Goal: Transaction & Acquisition: Purchase product/service

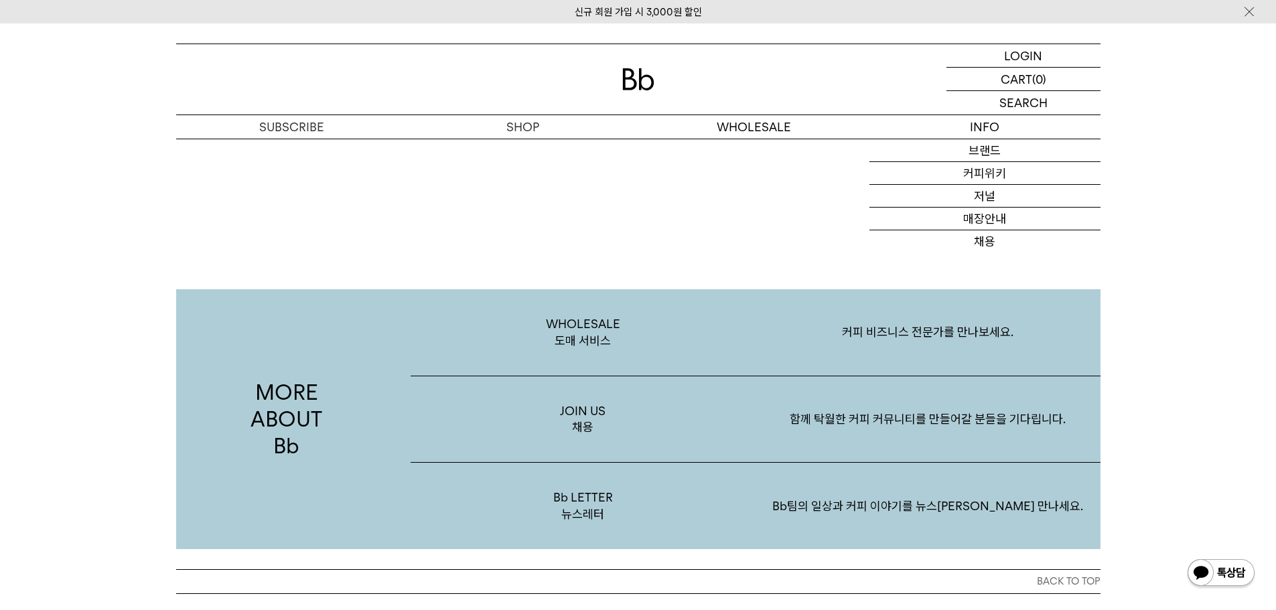
scroll to position [2343, 0]
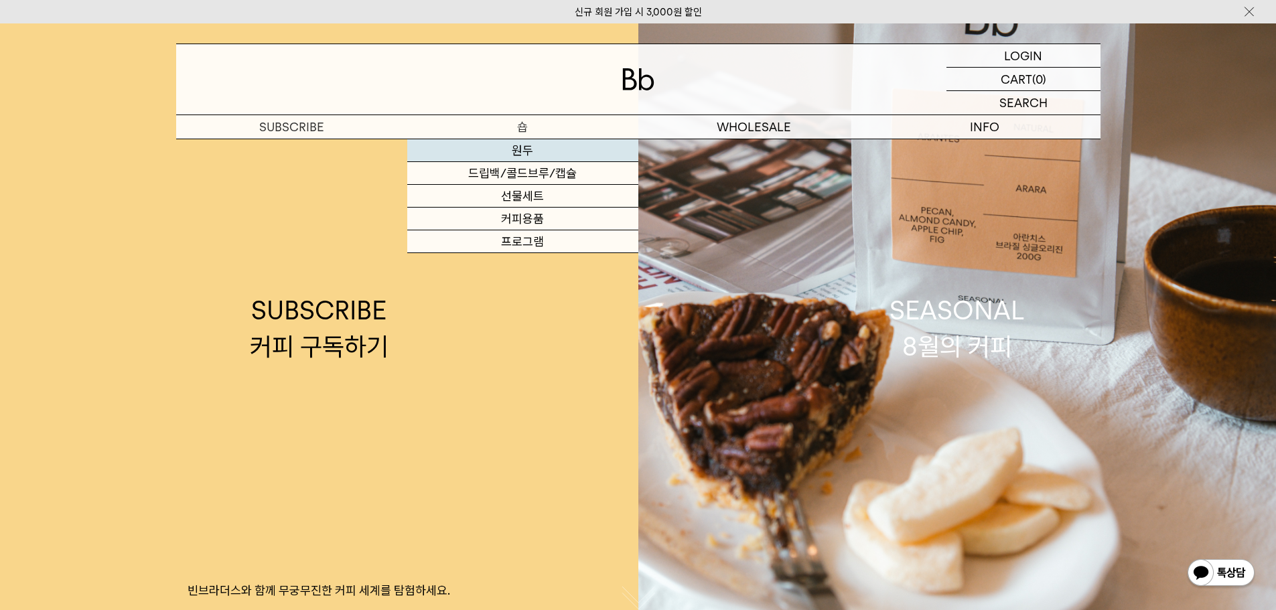
click at [516, 150] on link "원두" at bounding box center [522, 150] width 231 height 23
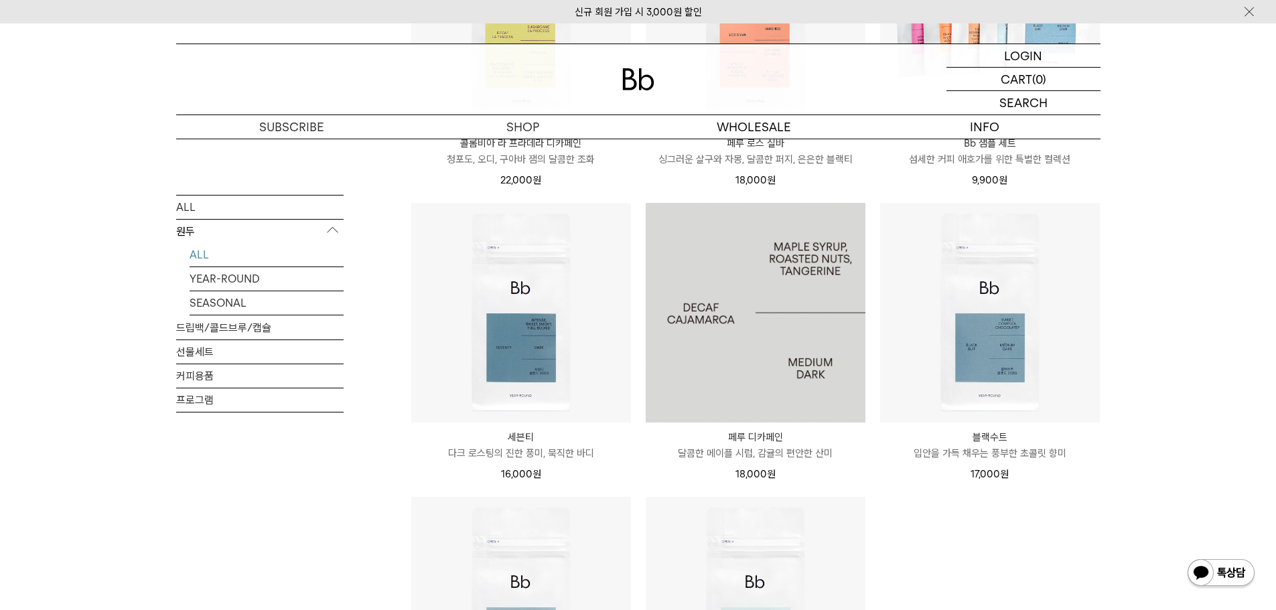
scroll to position [938, 0]
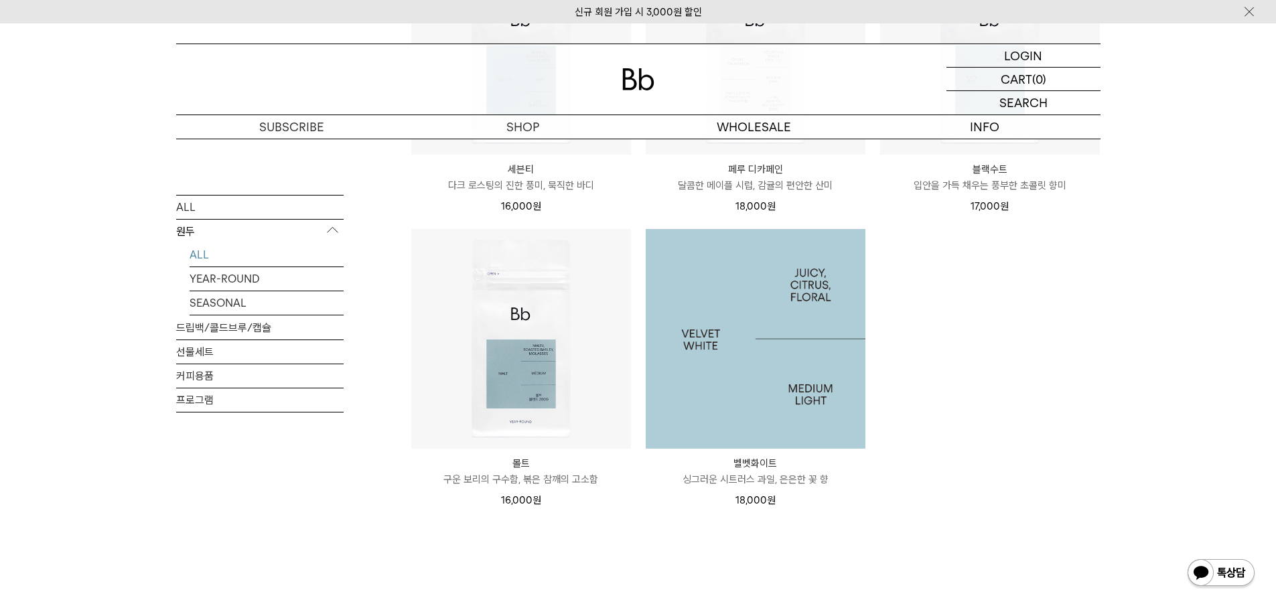
click at [731, 312] on img at bounding box center [756, 339] width 220 height 220
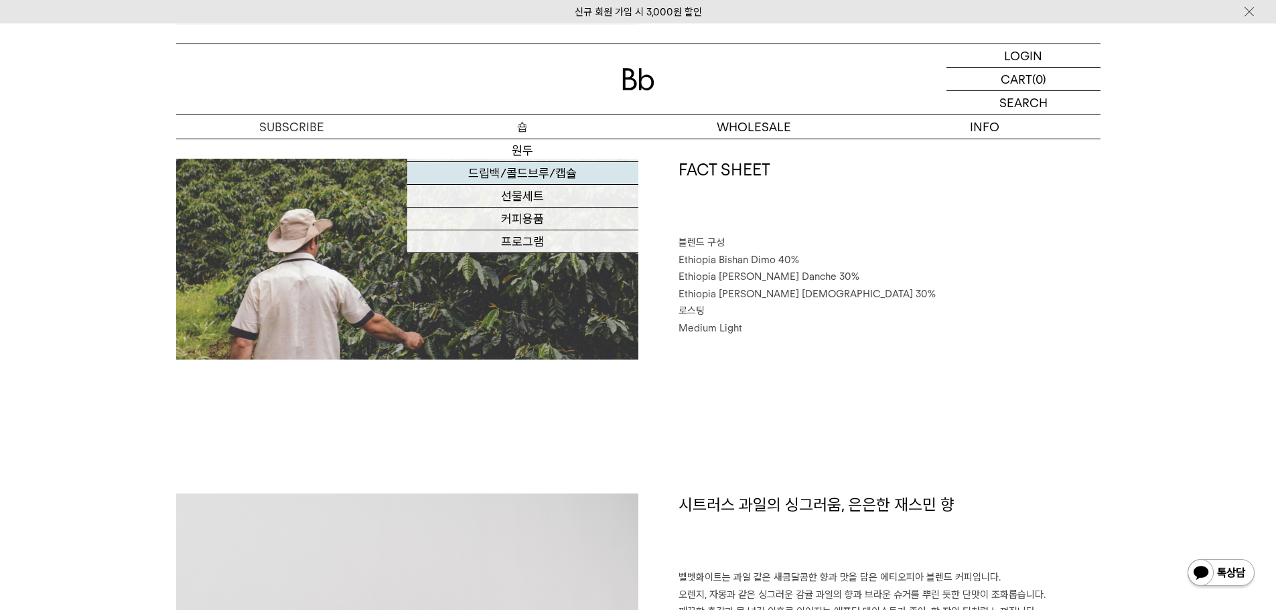
click at [539, 170] on link "드립백/콜드브루/캡슐" at bounding box center [522, 173] width 231 height 23
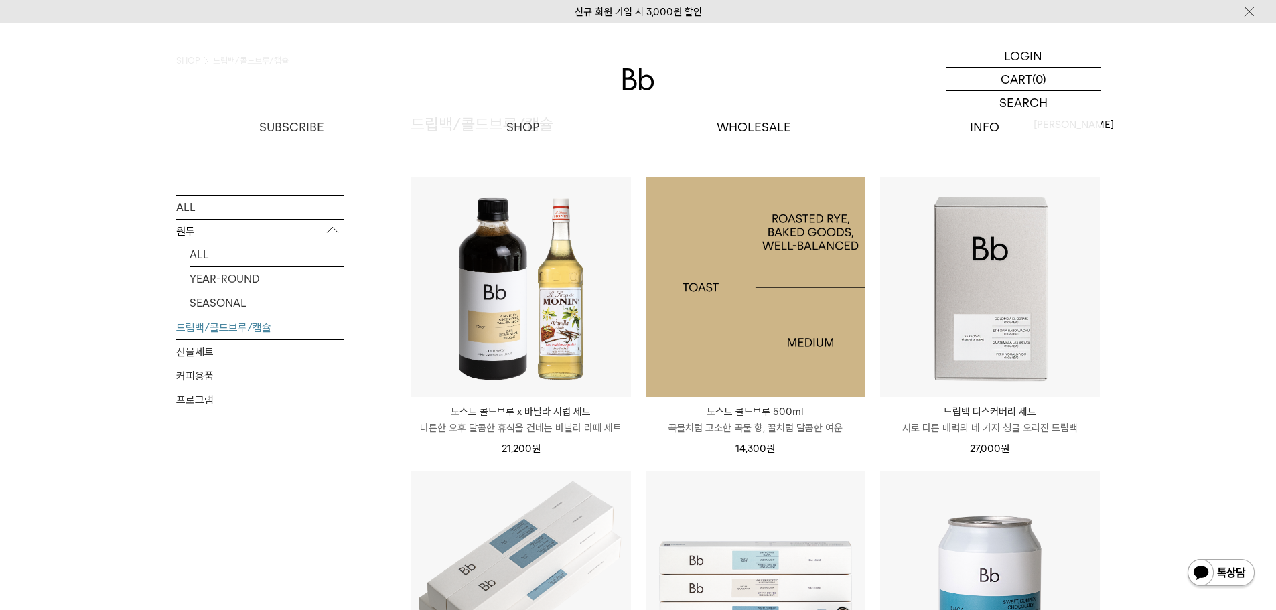
scroll to position [67, 0]
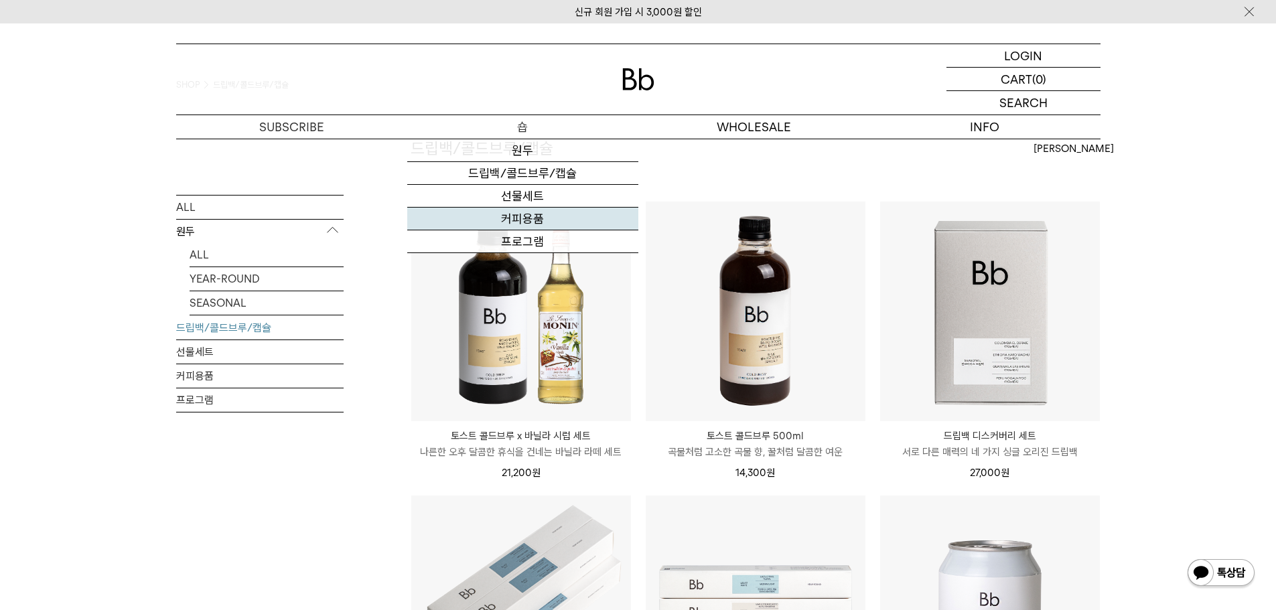
click at [514, 226] on link "커피용품" at bounding box center [522, 219] width 231 height 23
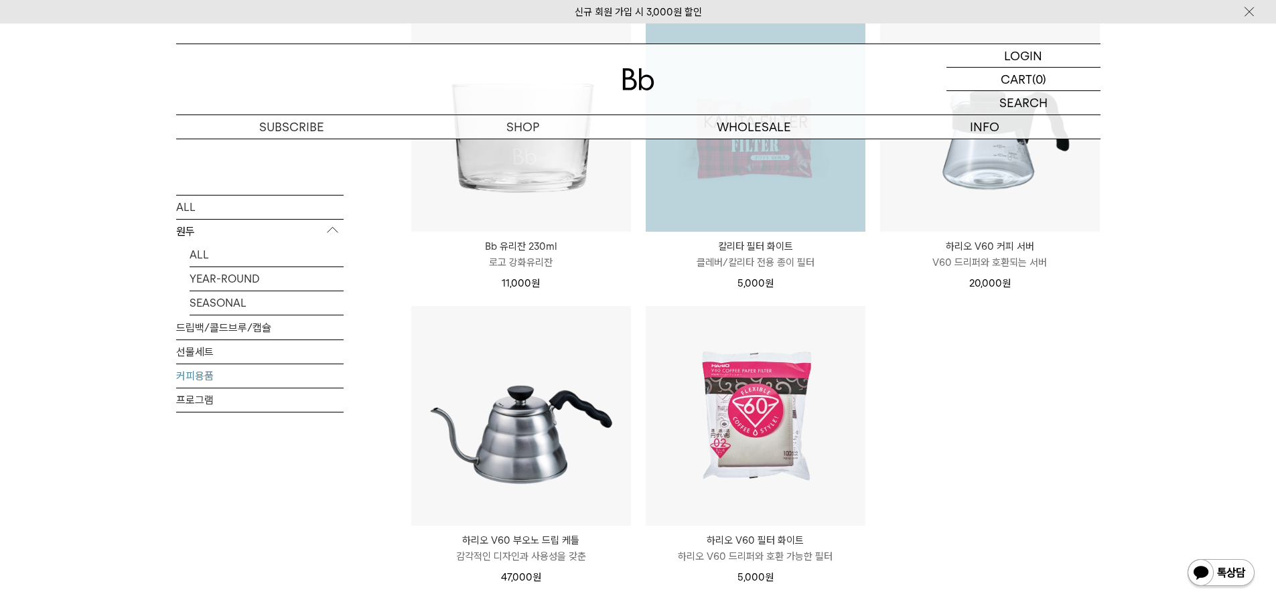
scroll to position [268, 0]
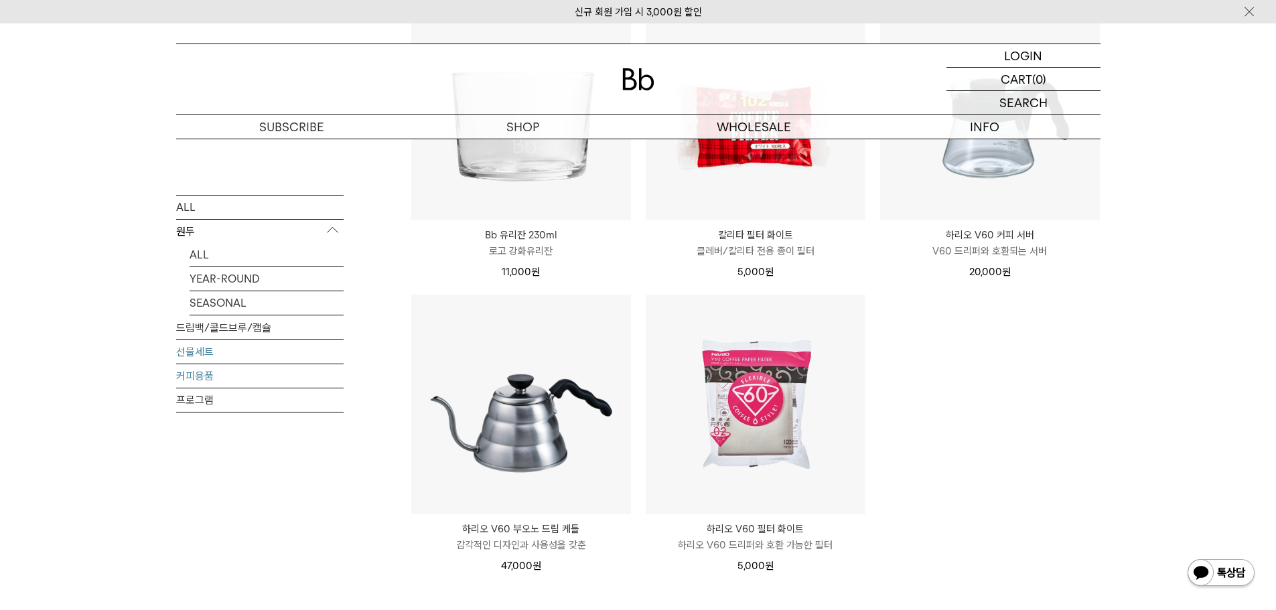
click at [210, 354] on link "선물세트" at bounding box center [259, 351] width 167 height 23
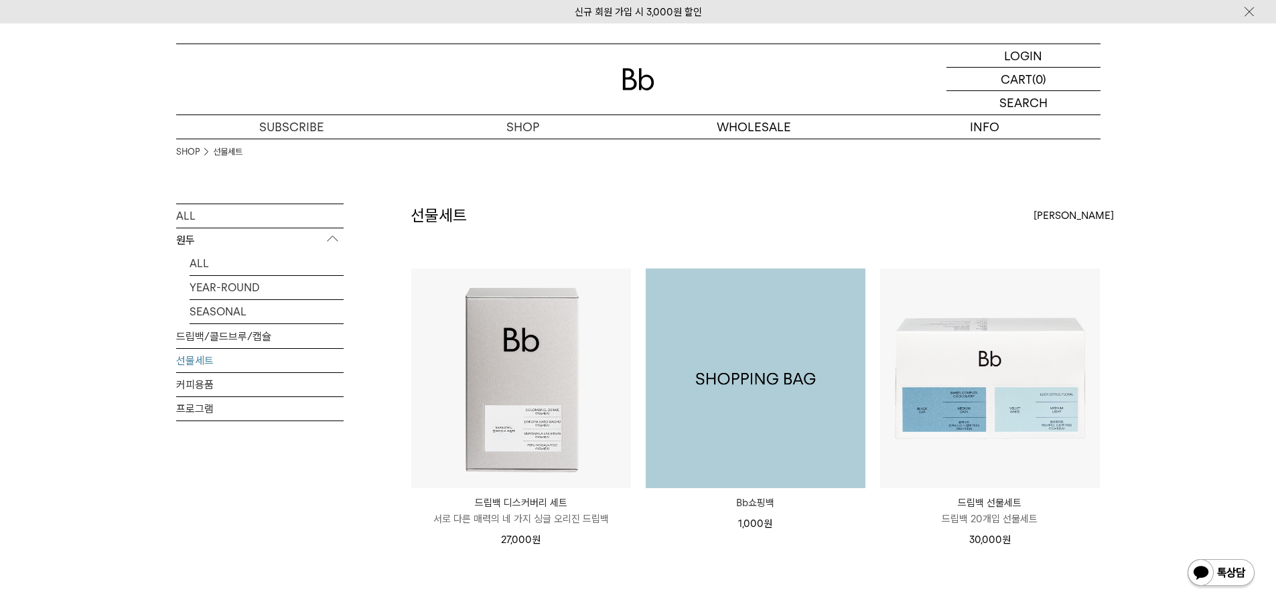
click at [734, 399] on img at bounding box center [756, 379] width 220 height 220
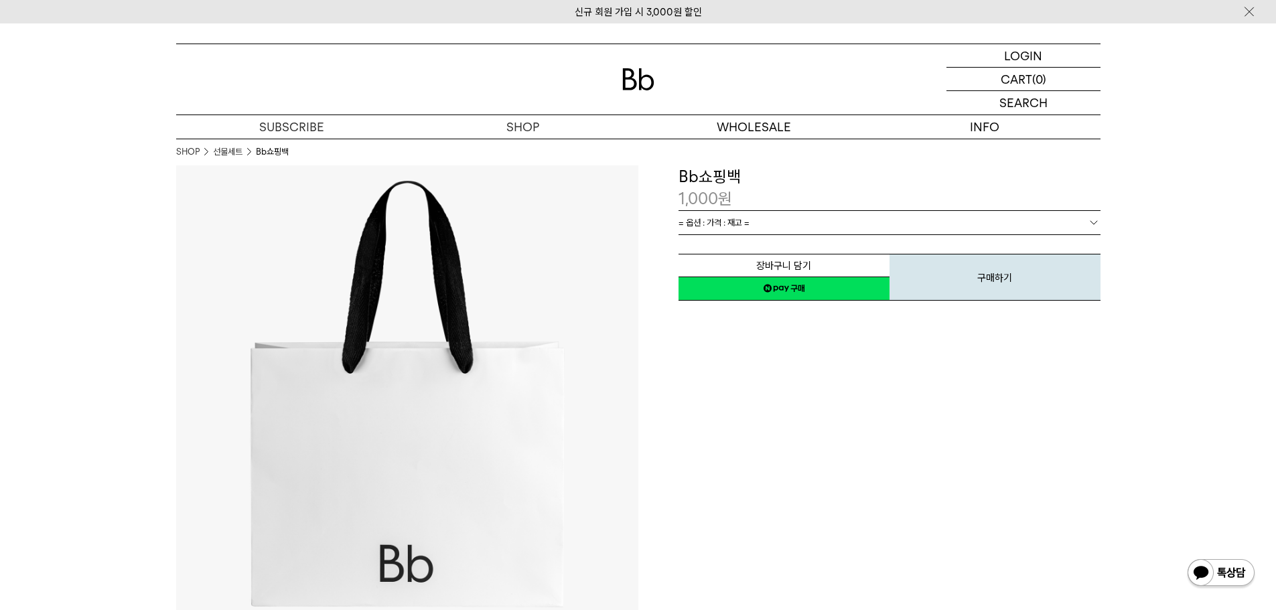
click at [845, 229] on link "= 옵션 : 가격 : 재고 =" at bounding box center [889, 222] width 422 height 23
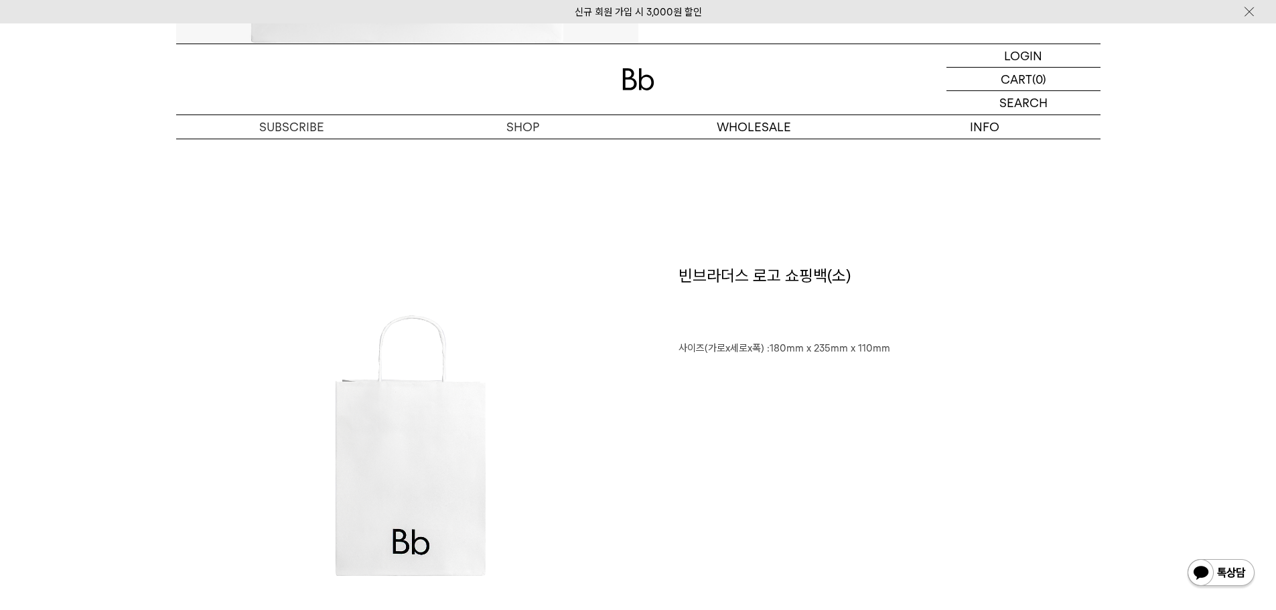
scroll to position [335, 0]
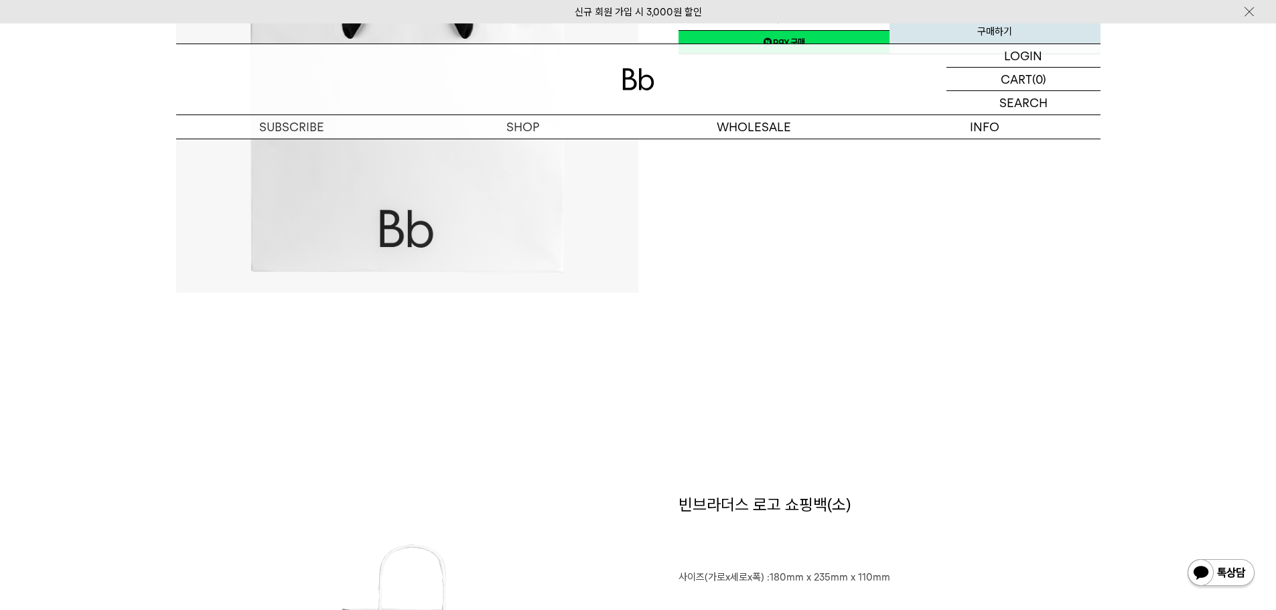
drag, startPoint x: 684, startPoint y: 505, endPoint x: 889, endPoint y: 504, distance: 205.6
click at [889, 504] on h1 "﻿빈브라더스 로고 쇼핑백(소)" at bounding box center [889, 532] width 422 height 76
copy h1 "빈브라더스 로고 쇼핑백(소)"
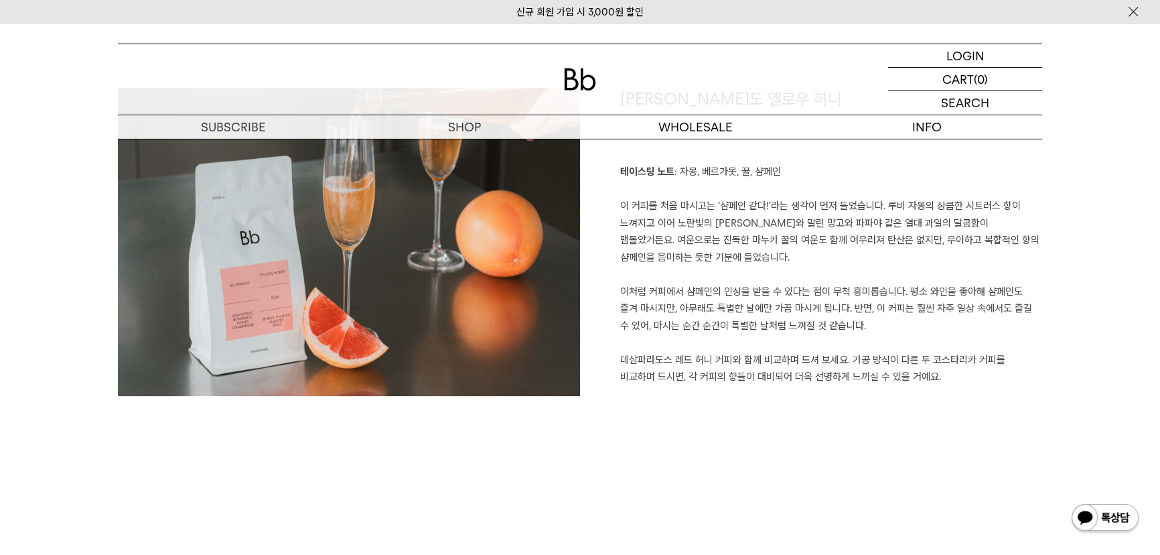
scroll to position [1475, 0]
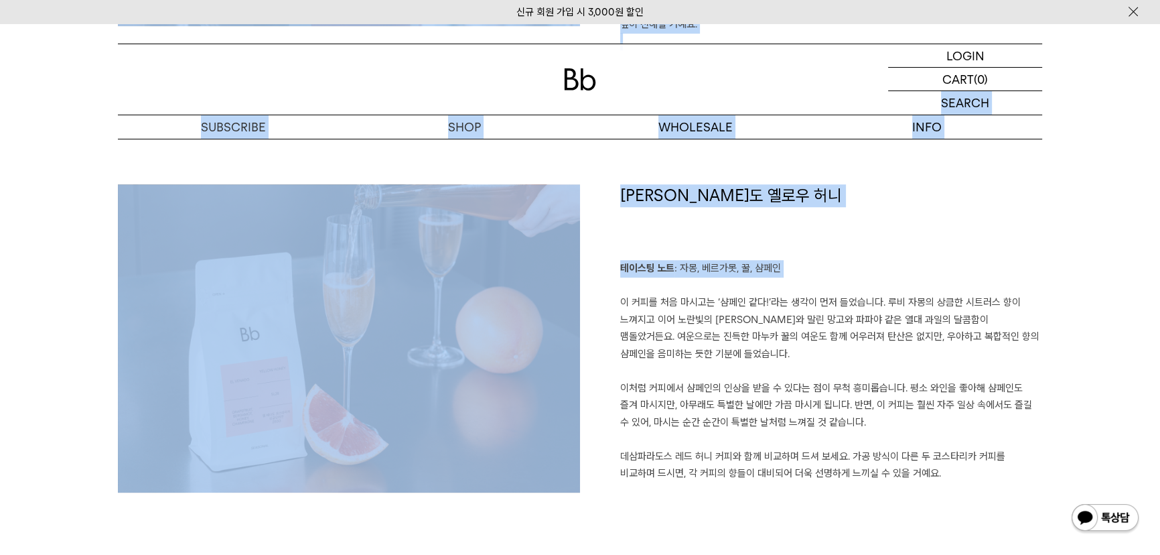
drag, startPoint x: 1122, startPoint y: 261, endPoint x: 1110, endPoint y: 73, distance: 188.6
click at [1110, 73] on div "신규 회원 가입 시 3,000원 할인 LOGIN 로그인 LOGIN 로그인 CART 장바구니 (0) SEARCH 검색 검색폼 ** 추천상품" at bounding box center [580, 163] width 1160 height 3230
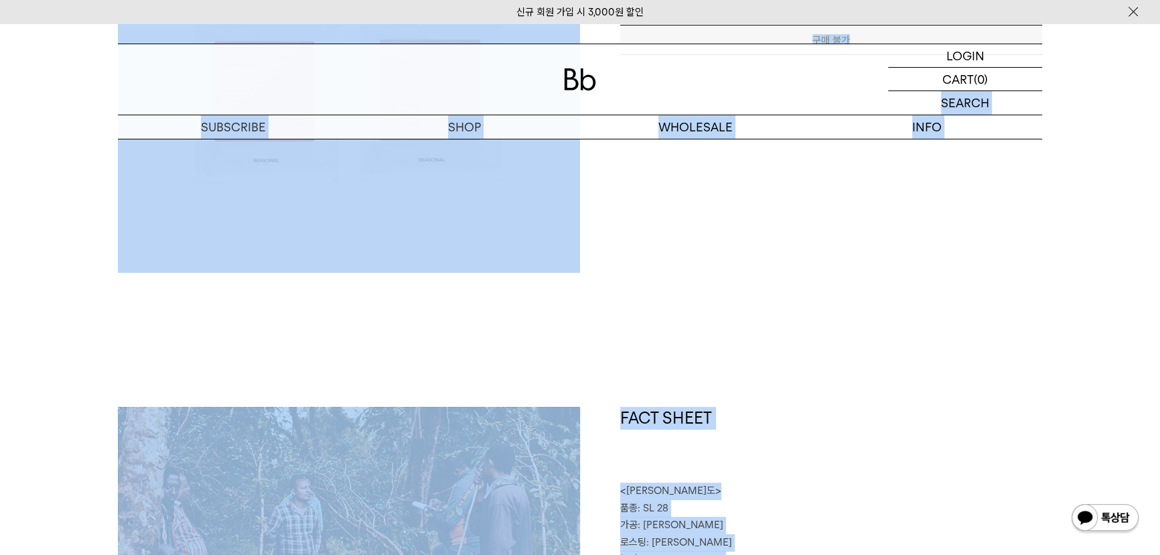
scroll to position [0, 0]
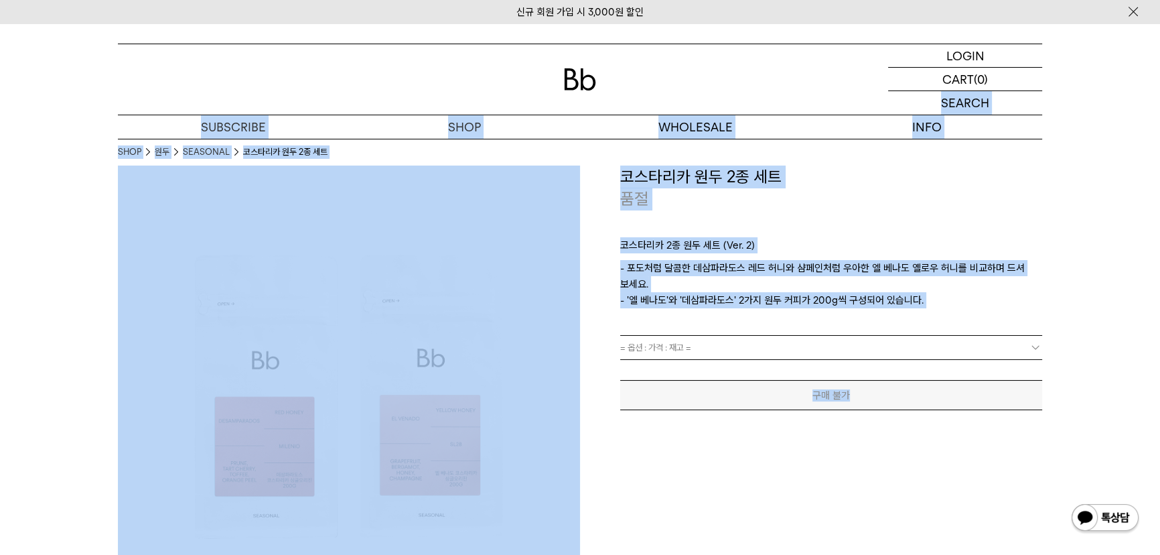
click at [672, 526] on div "**********" at bounding box center [811, 396] width 462 height 462
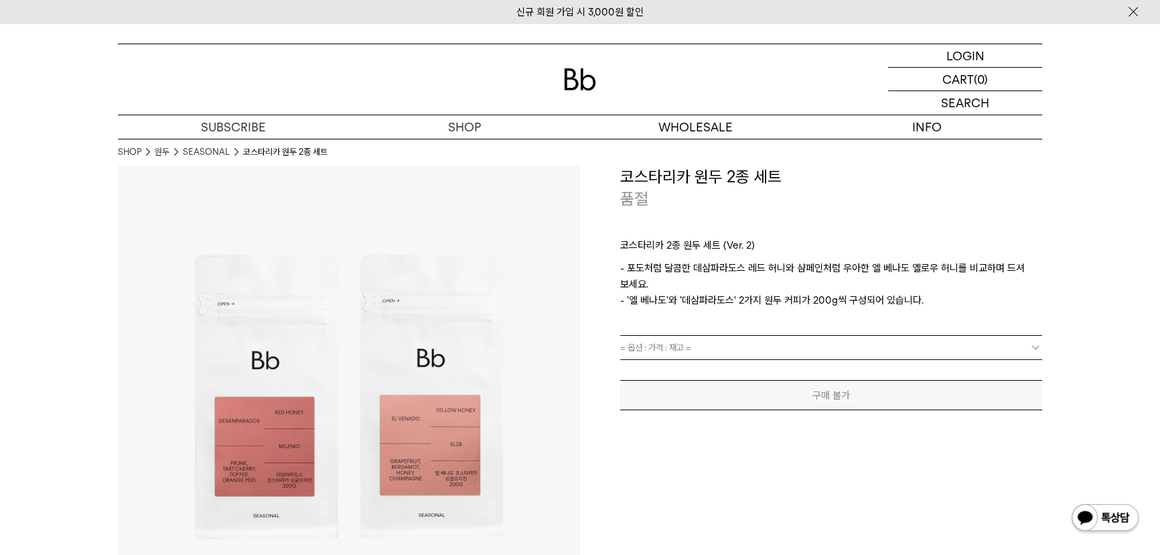
click at [722, 348] on link "= 옵션 : 가격 : 재고 =" at bounding box center [831, 347] width 422 height 23
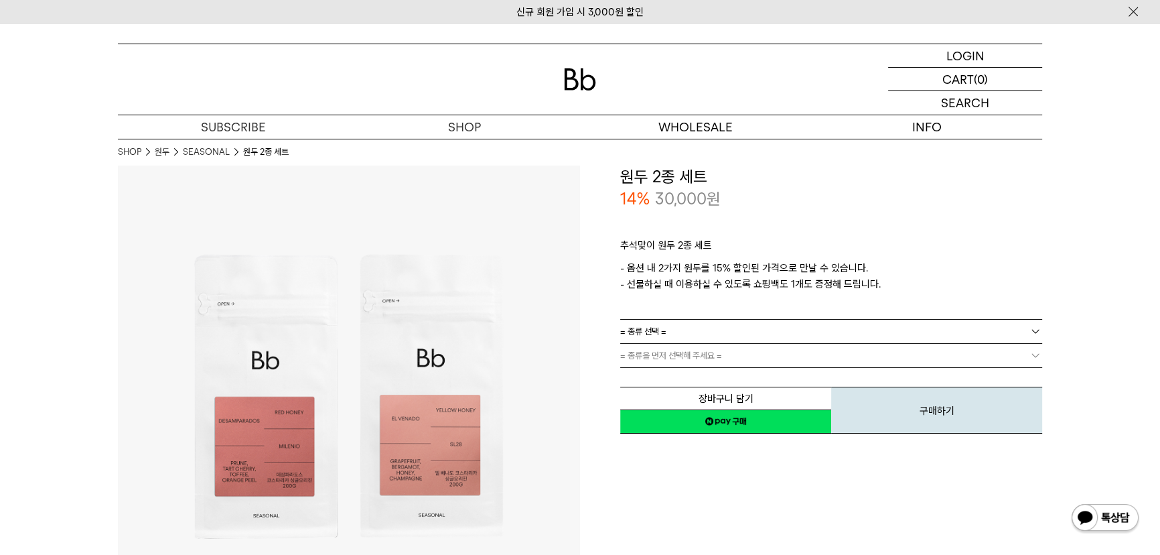
click at [709, 330] on link "= 종류 선택 =" at bounding box center [831, 330] width 422 height 23
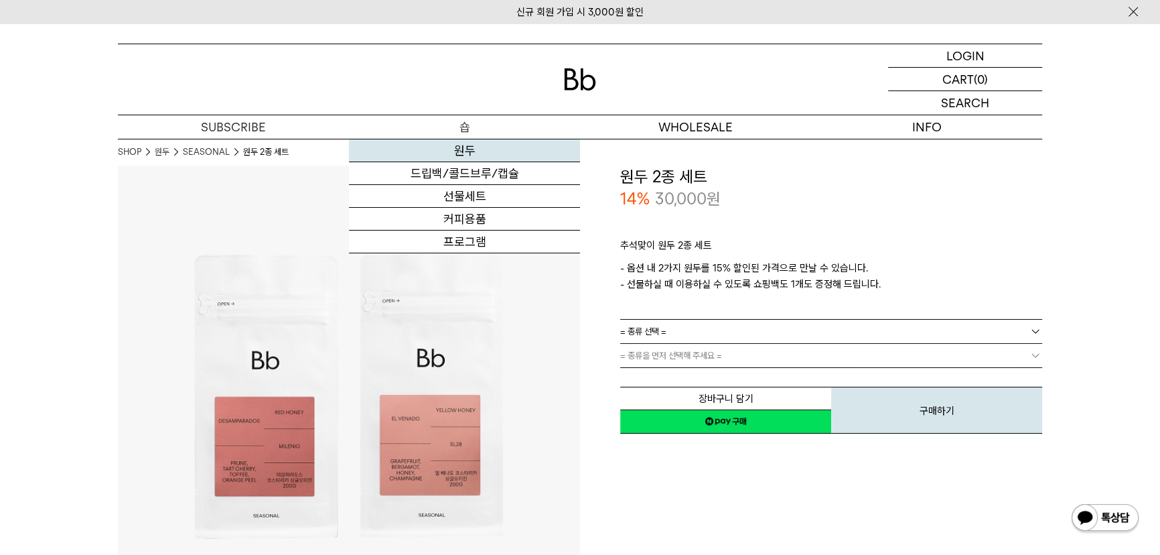
click at [458, 145] on link "원두" at bounding box center [464, 150] width 231 height 23
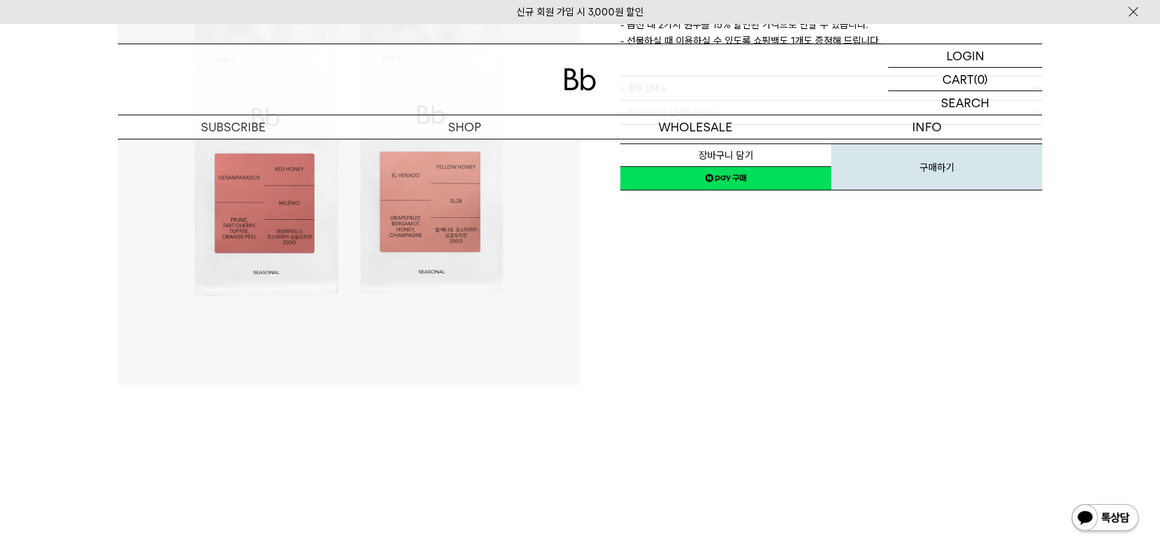
scroll to position [60, 0]
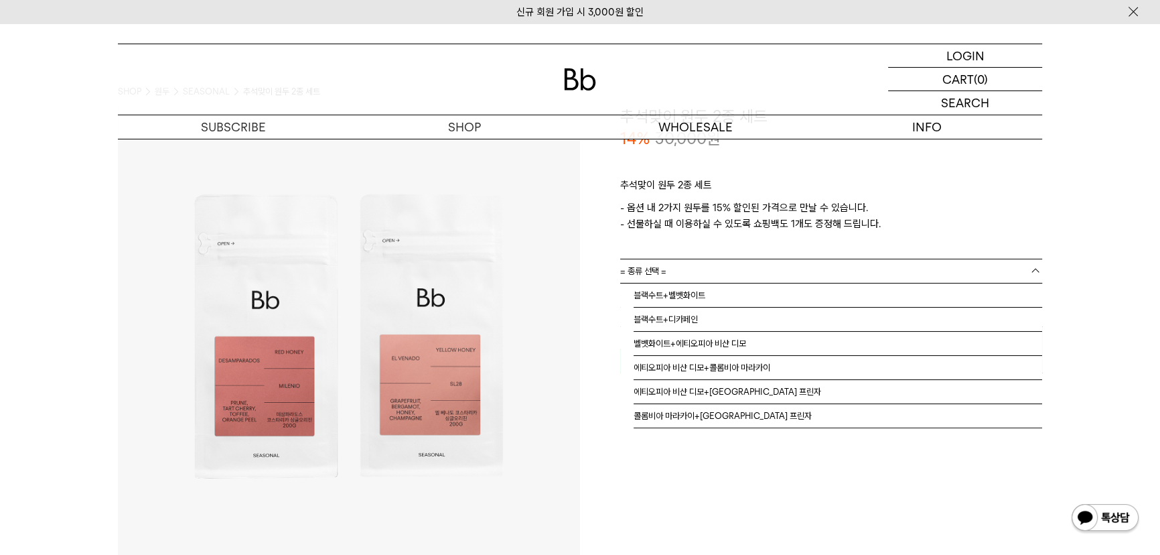
click at [778, 267] on link "= 종류 선택 =" at bounding box center [831, 270] width 422 height 23
click at [765, 289] on li "블랙수트+벨벳화이트" at bounding box center [838, 295] width 409 height 24
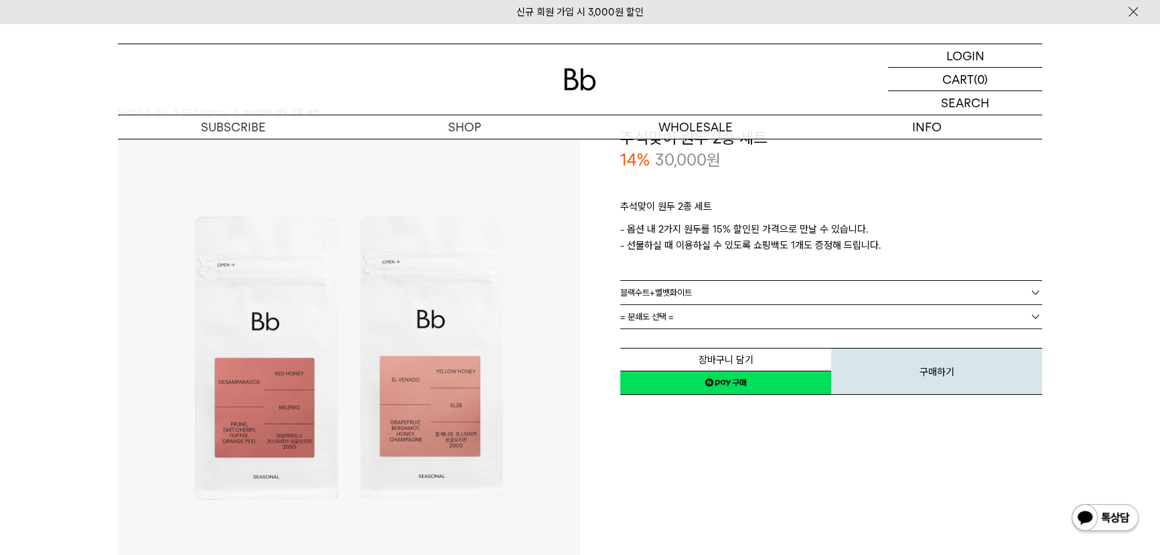
scroll to position [0, 0]
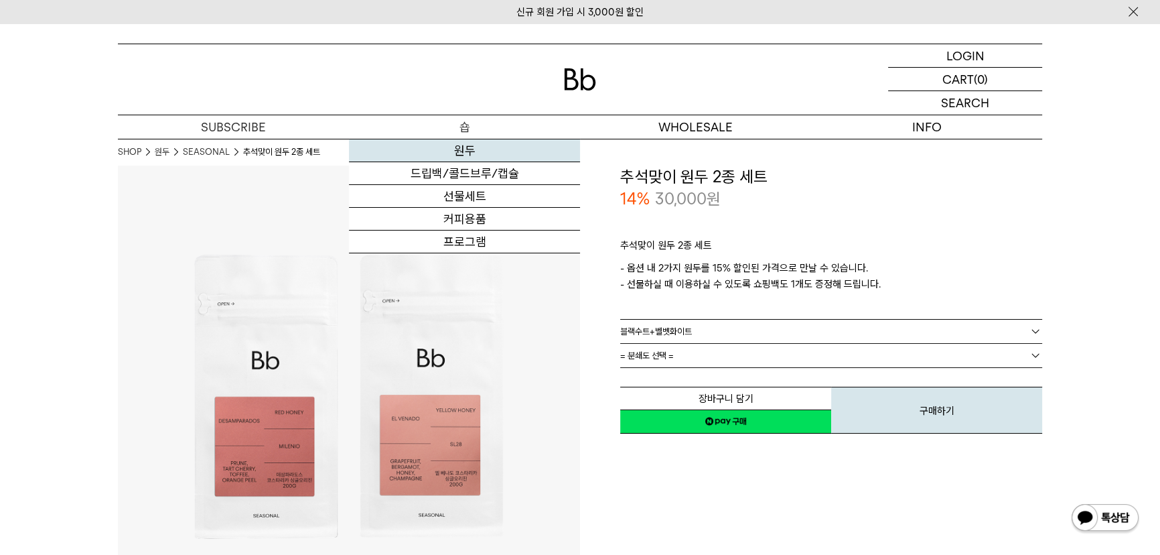
click at [474, 143] on link "원두" at bounding box center [464, 150] width 231 height 23
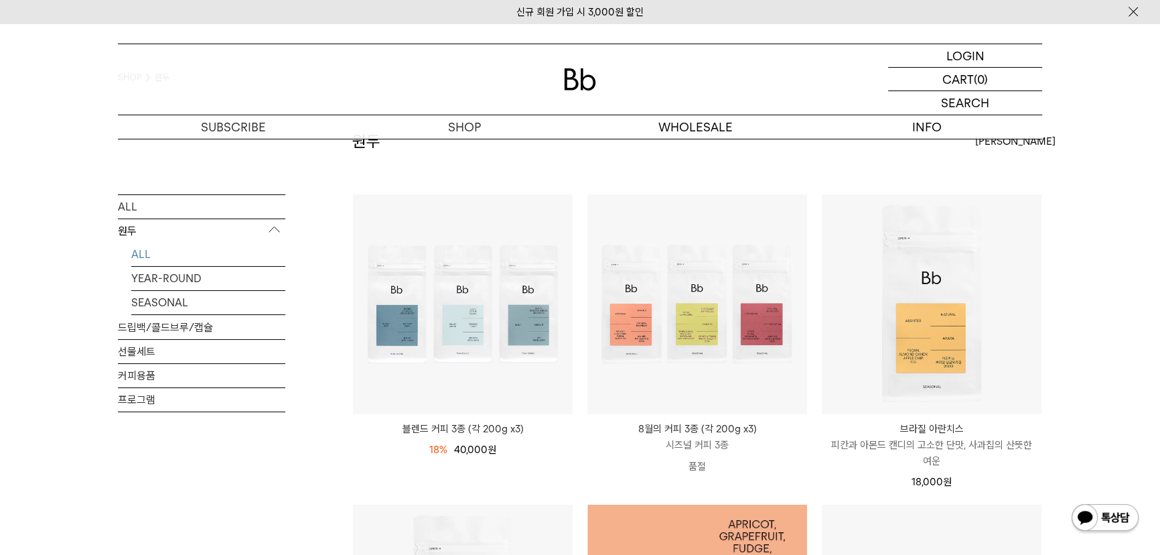
scroll to position [60, 0]
